Goal: Task Accomplishment & Management: Use online tool/utility

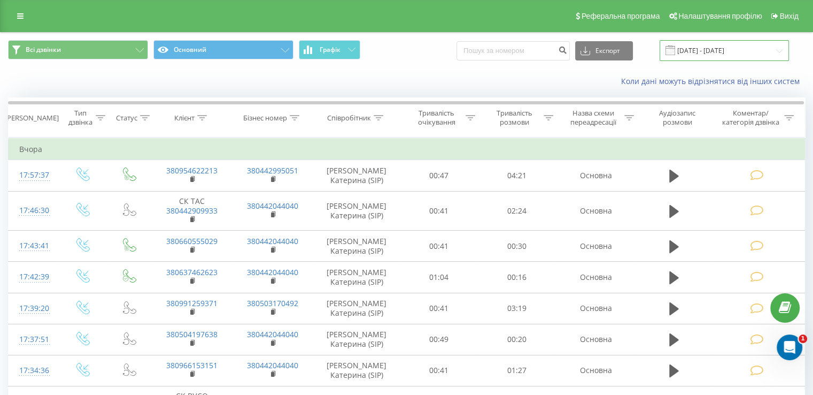
click at [710, 52] on input "20.08.2025 - 20.08.2025" at bounding box center [724, 50] width 129 height 21
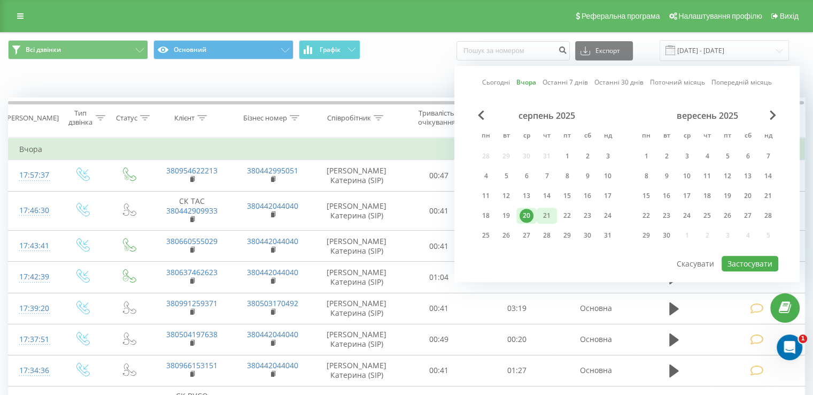
click at [552, 214] on div "21" at bounding box center [547, 216] width 14 height 14
click at [742, 259] on button "Застосувати" at bounding box center [750, 264] width 57 height 16
type input "[DATE] - [DATE]"
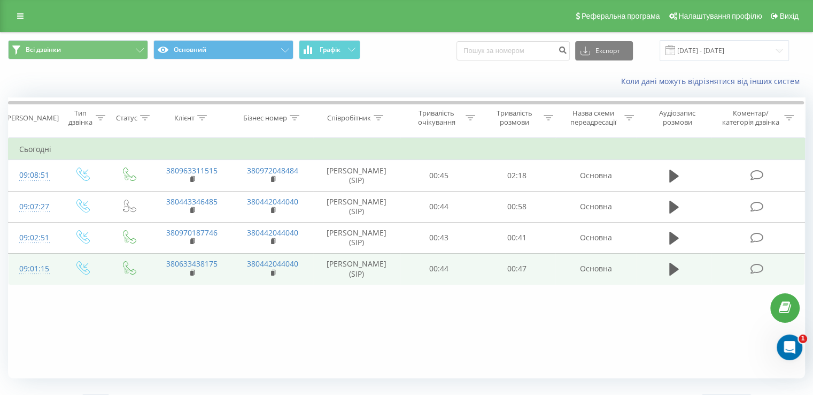
click at [764, 267] on span at bounding box center [757, 268] width 15 height 10
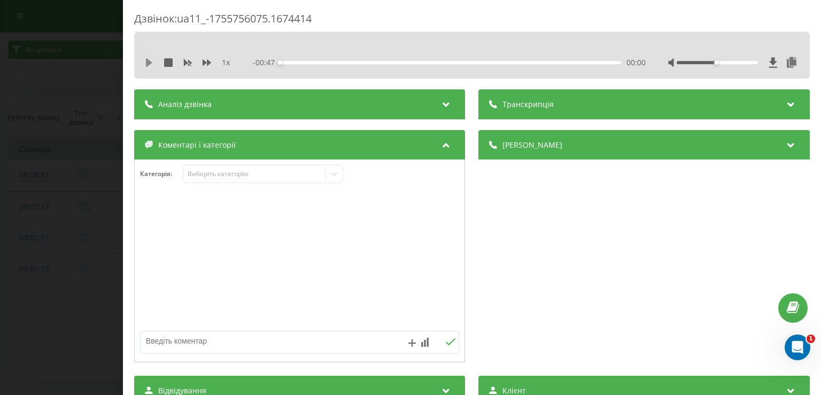
click at [151, 61] on icon at bounding box center [149, 62] width 9 height 9
click at [151, 61] on icon at bounding box center [151, 62] width 2 height 9
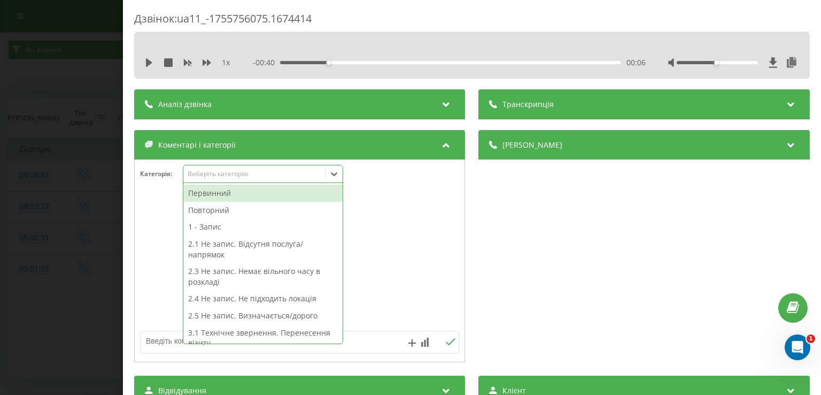
click at [335, 171] on icon at bounding box center [334, 173] width 11 height 11
click at [256, 194] on div "Первинний" at bounding box center [262, 193] width 159 height 17
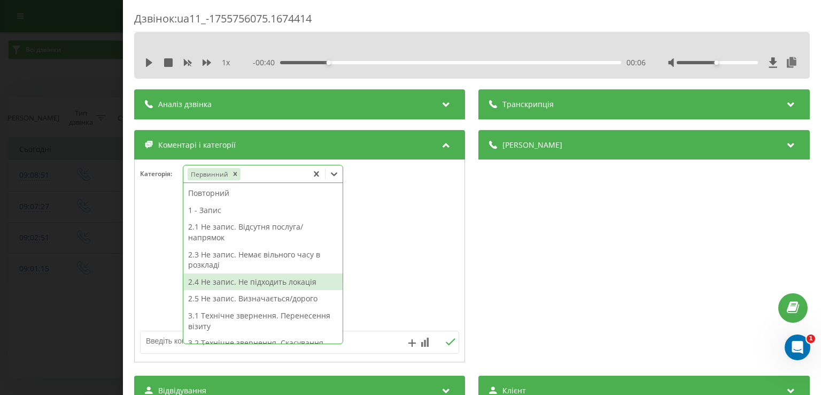
click at [266, 279] on div "2.4 Не запис. Не підходить локація" at bounding box center [262, 281] width 159 height 17
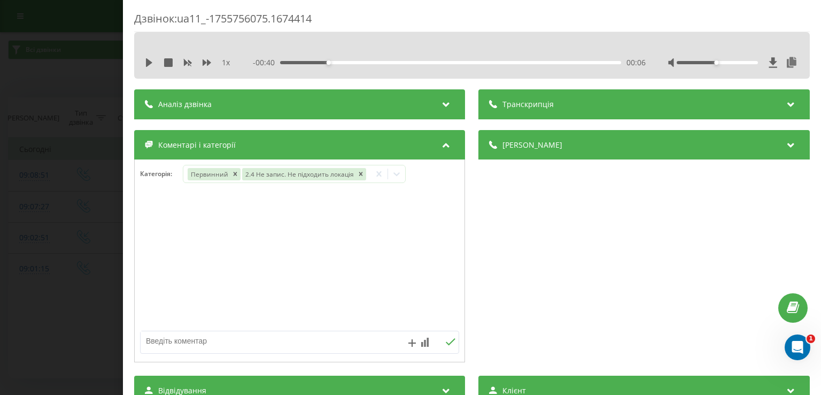
click at [150, 241] on div at bounding box center [300, 261] width 330 height 128
click at [53, 335] on div "Дзвінок : ua11_-1755756075.1674414 1 x - 00:40 00:06 00:06 Транскрипція Для AI-…" at bounding box center [410, 197] width 821 height 395
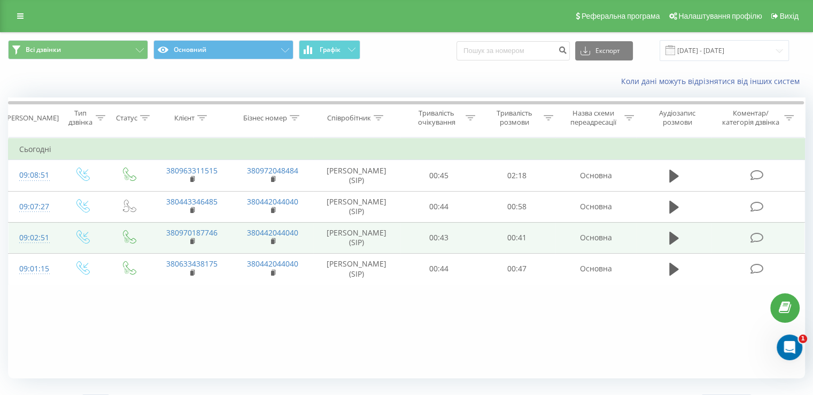
click at [760, 240] on icon at bounding box center [756, 237] width 13 height 11
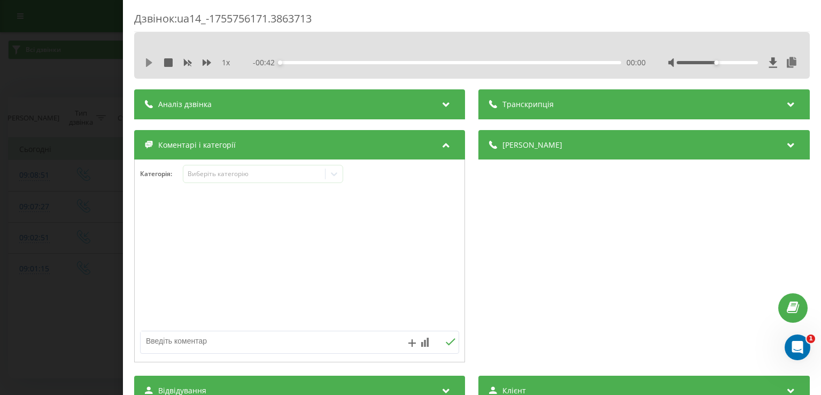
click at [150, 64] on icon at bounding box center [149, 62] width 9 height 9
click at [150, 64] on icon at bounding box center [151, 62] width 2 height 9
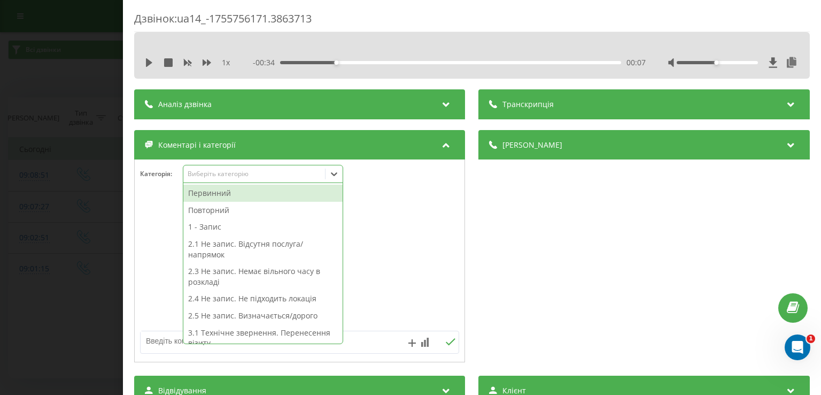
click at [339, 176] on icon at bounding box center [334, 173] width 11 height 11
click at [252, 193] on div "Первинний" at bounding box center [262, 193] width 159 height 17
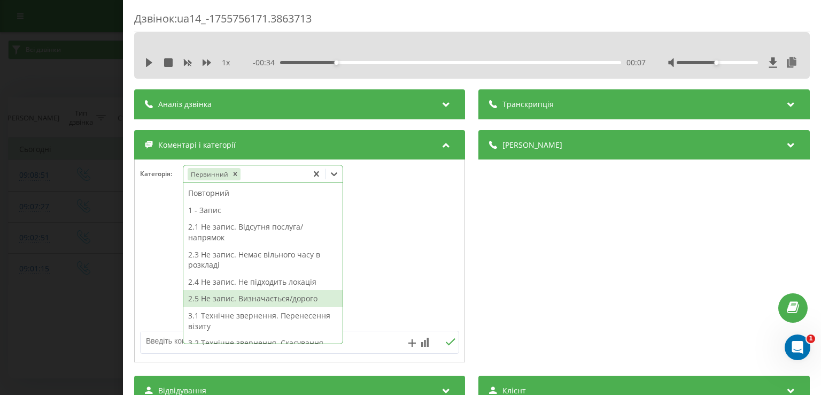
click at [270, 300] on div "2.5 Не запис. Визначається/дорого" at bounding box center [262, 298] width 159 height 17
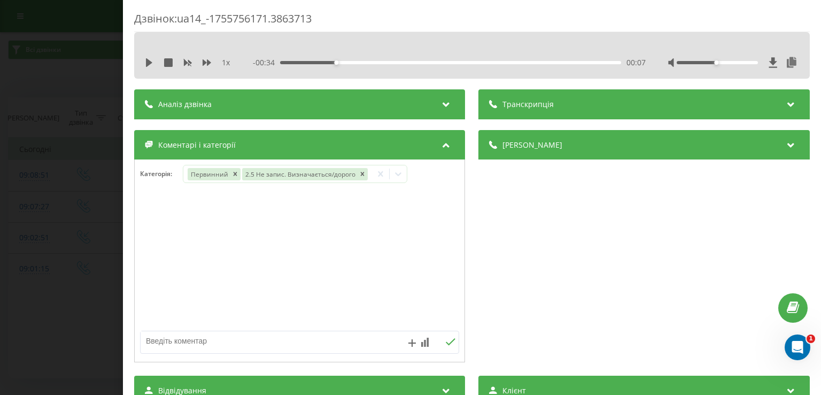
click at [90, 313] on div "Дзвінок : ua14_-1755756171.3863713 1 x - 00:34 00:07 00:07 Транскрипція Для AI-…" at bounding box center [410, 197] width 821 height 395
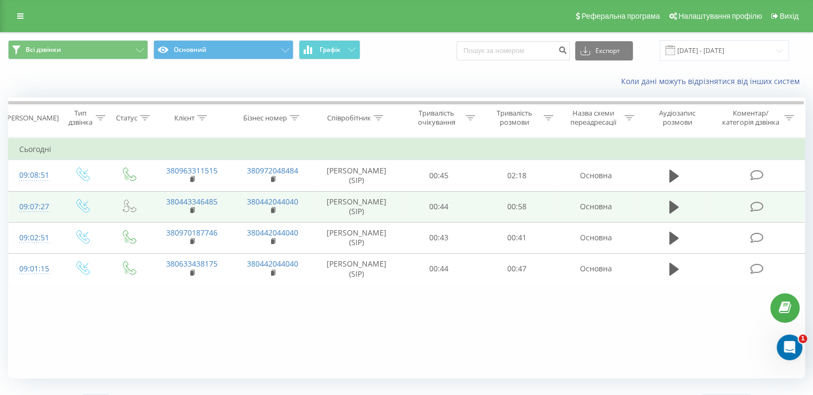
click at [755, 202] on icon at bounding box center [756, 206] width 13 height 11
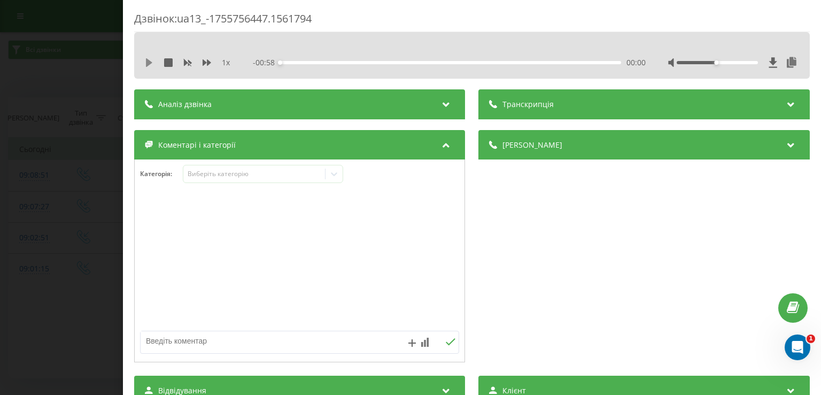
click at [145, 64] on icon at bounding box center [149, 62] width 9 height 9
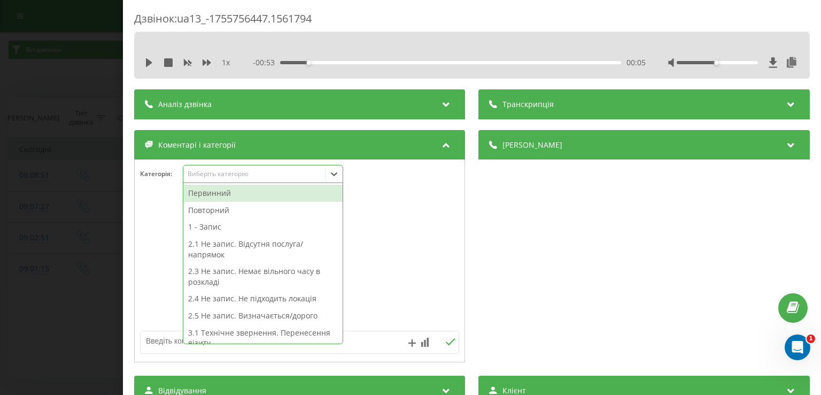
click at [335, 176] on icon at bounding box center [334, 173] width 11 height 11
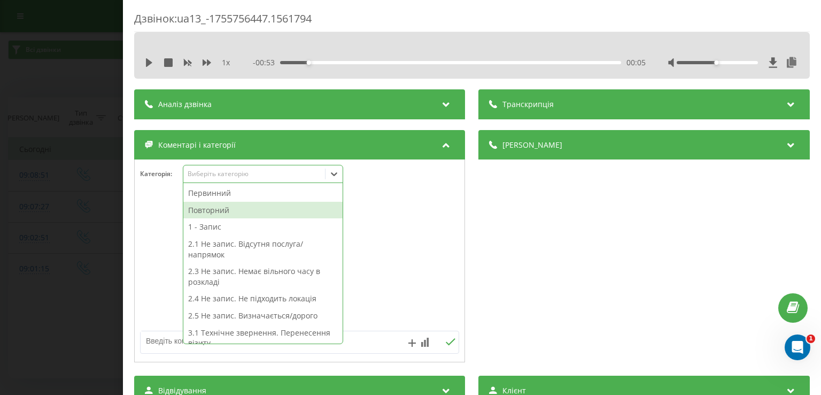
click at [258, 211] on div "Повторний" at bounding box center [262, 210] width 159 height 17
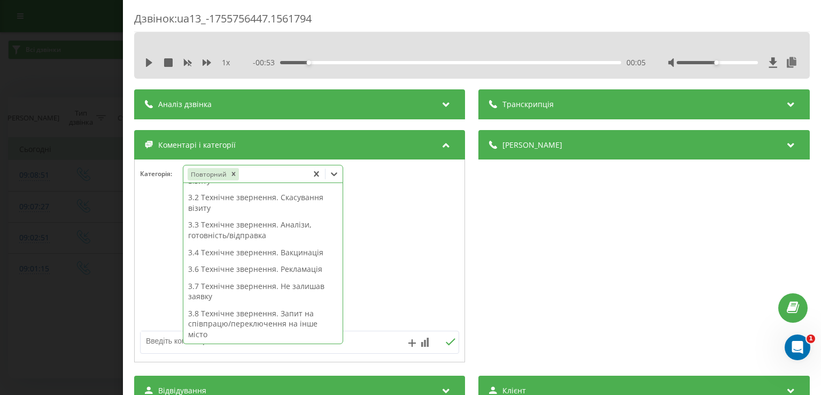
scroll to position [139, 0]
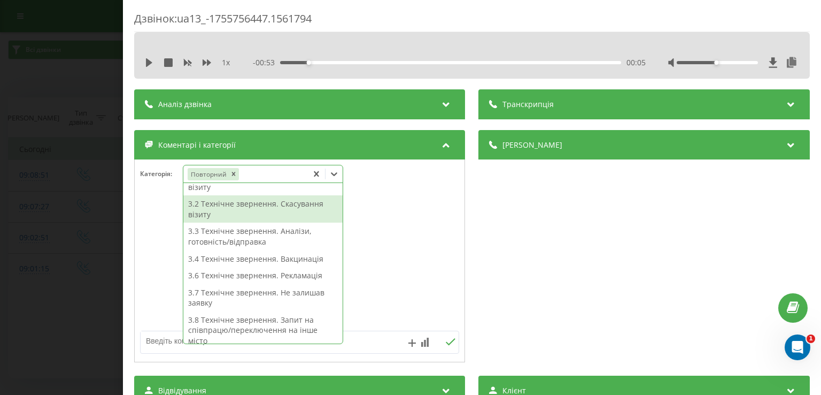
click at [235, 210] on div "3.2 Технічне звернення. Скасування візиту" at bounding box center [262, 208] width 159 height 27
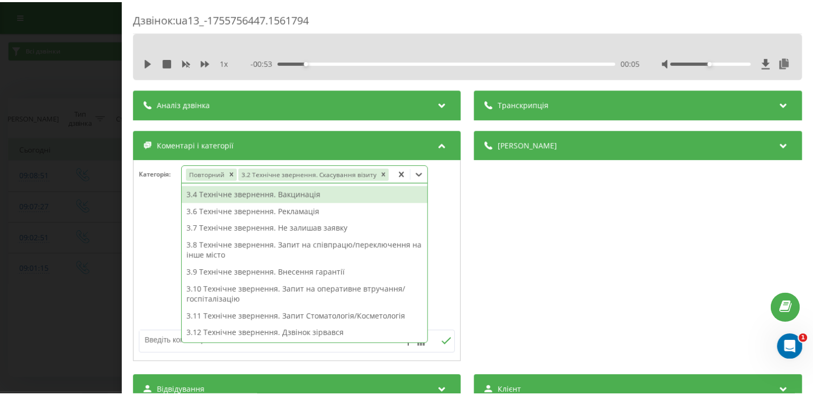
scroll to position [118, 0]
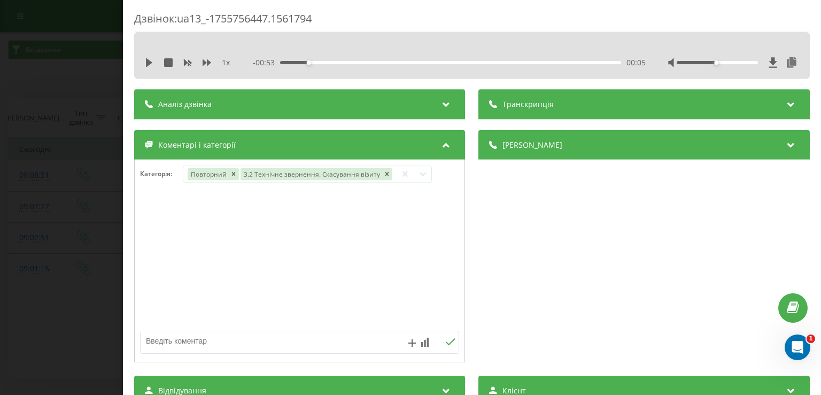
click at [92, 310] on div "Дзвінок : ua13_-1755756447.1561794 1 x - 00:53 00:05 00:05 Транскрипція Для AI-…" at bounding box center [410, 197] width 821 height 395
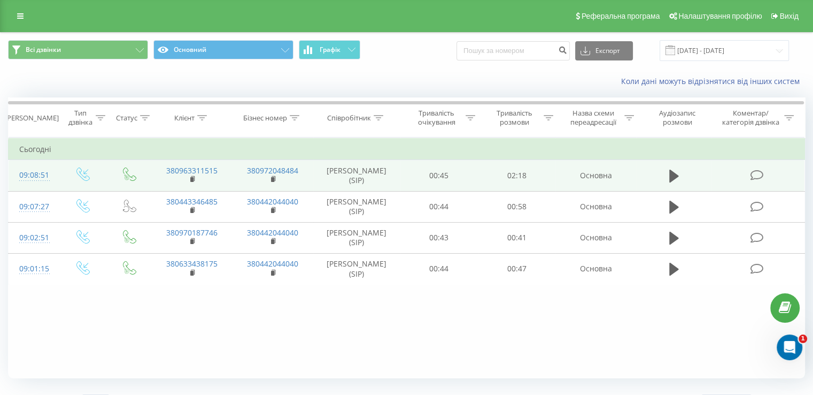
click at [773, 176] on td at bounding box center [758, 175] width 94 height 31
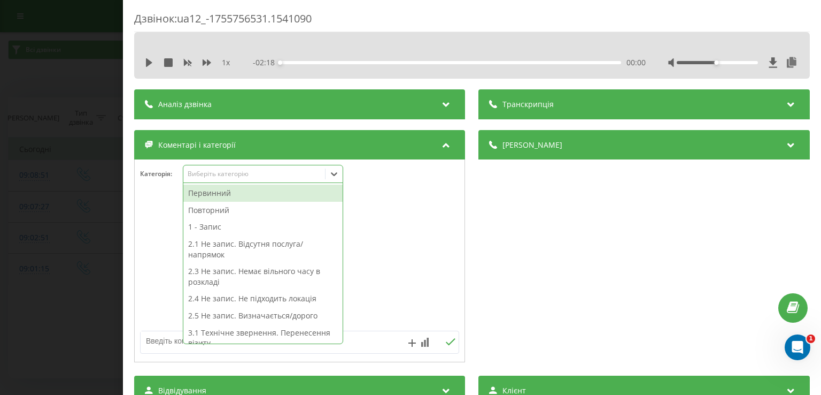
click at [337, 168] on icon at bounding box center [334, 173] width 11 height 11
click at [274, 193] on div "Первинний" at bounding box center [262, 193] width 159 height 17
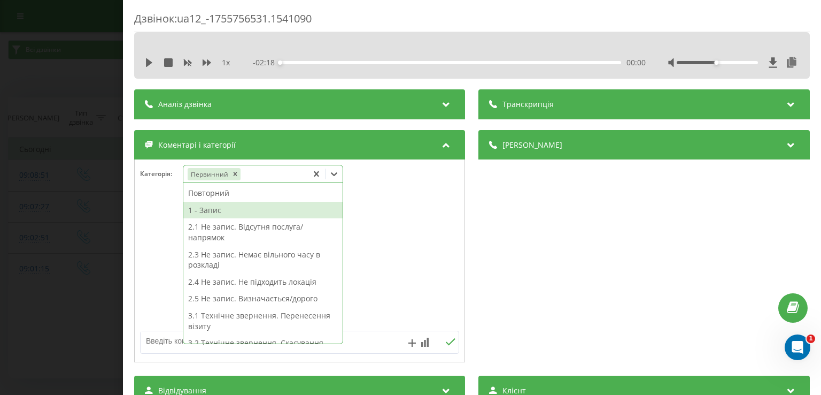
click at [229, 210] on div "1 - Запис" at bounding box center [262, 210] width 159 height 17
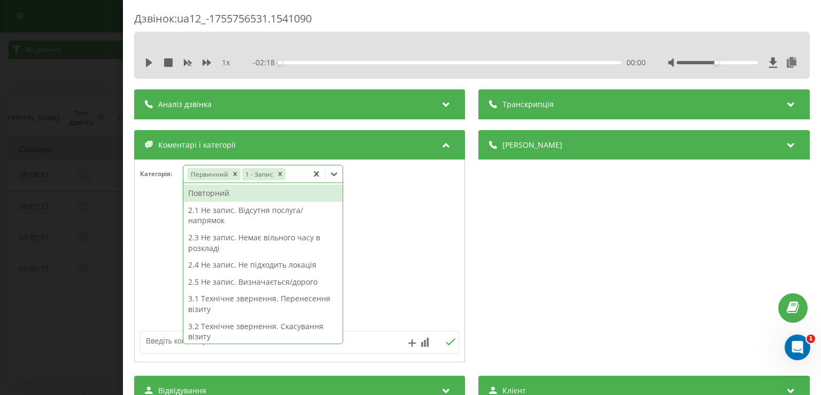
click at [75, 336] on div "Дзвінок : ua12_-1755756531.1541090 1 x - 02:18 00:00 00:00 Транскрипція Для AI-…" at bounding box center [410, 197] width 821 height 395
